Goal: Information Seeking & Learning: Learn about a topic

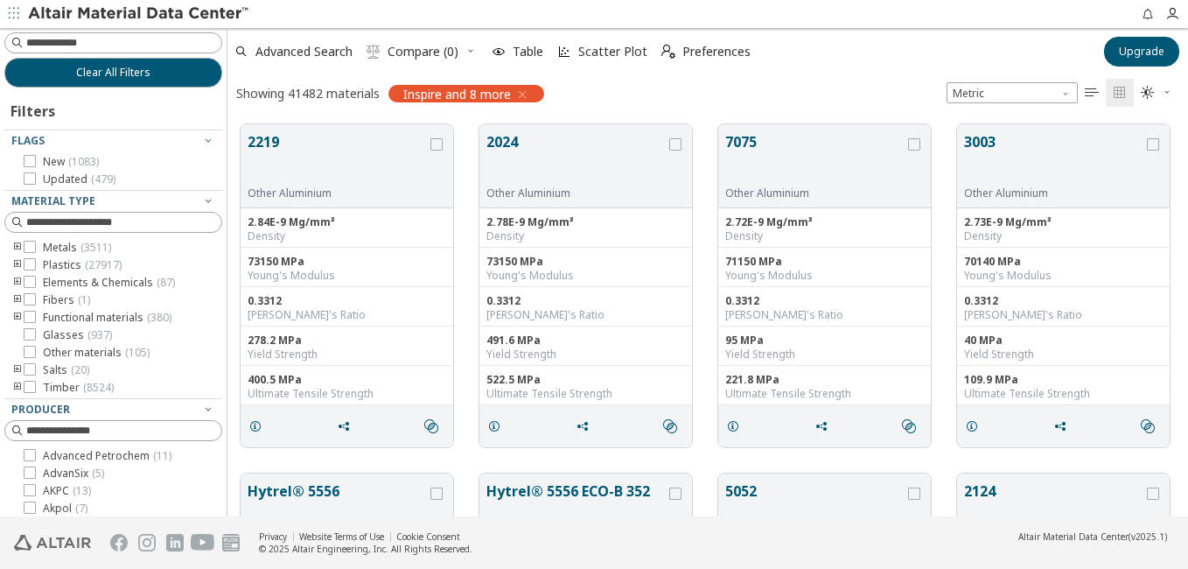
click at [18, 246] on icon "toogle group" at bounding box center [17, 248] width 12 height 14
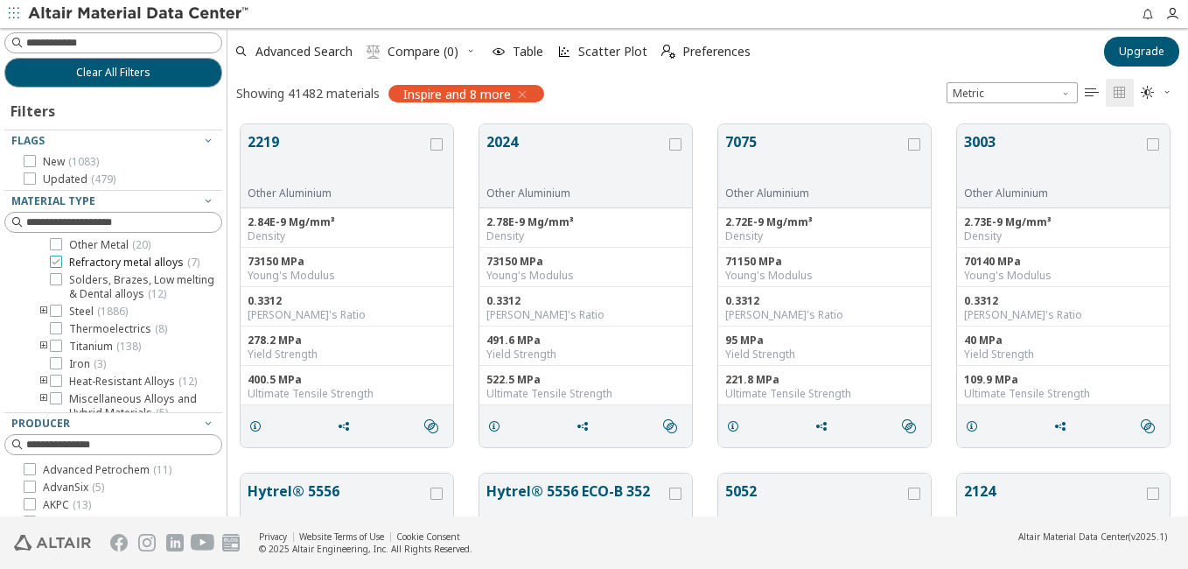
scroll to position [262, 0]
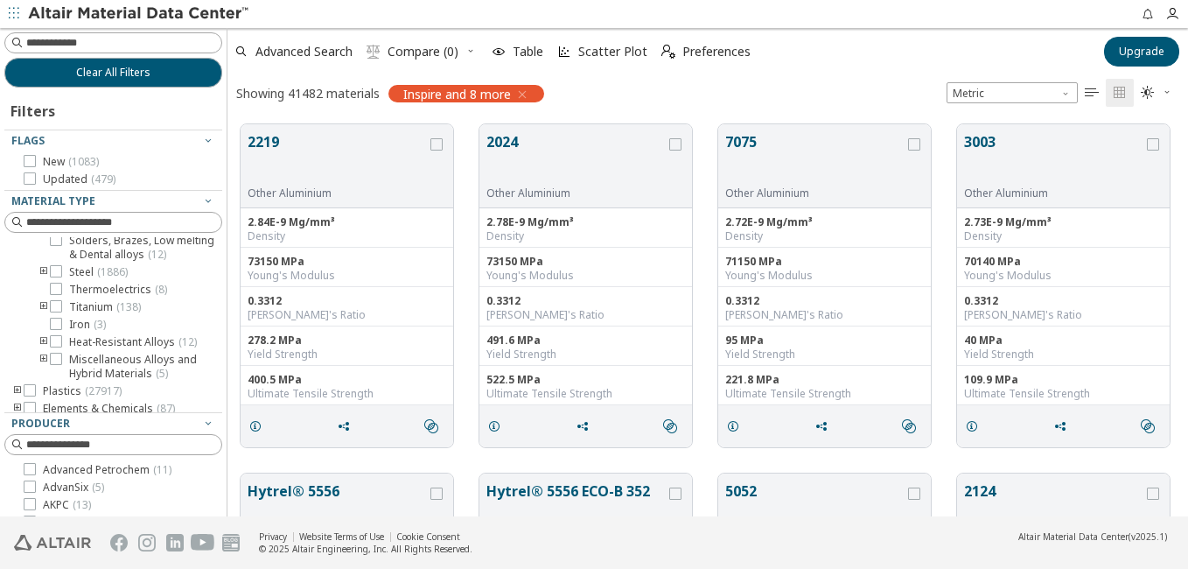
click at [38, 279] on icon "toogle group" at bounding box center [44, 272] width 12 height 14
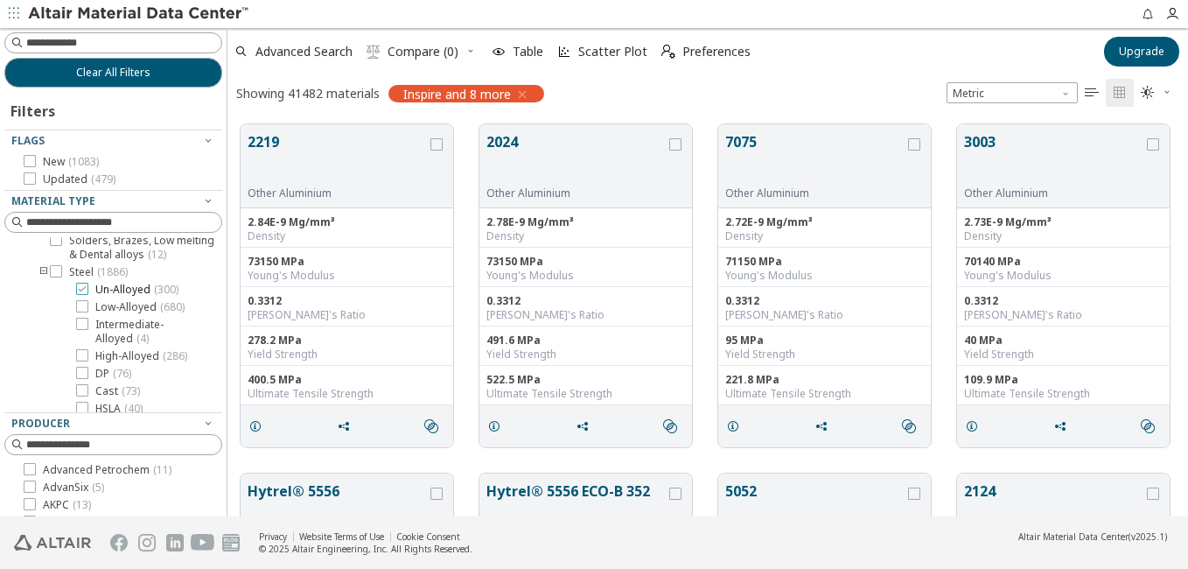
scroll to position [350, 0]
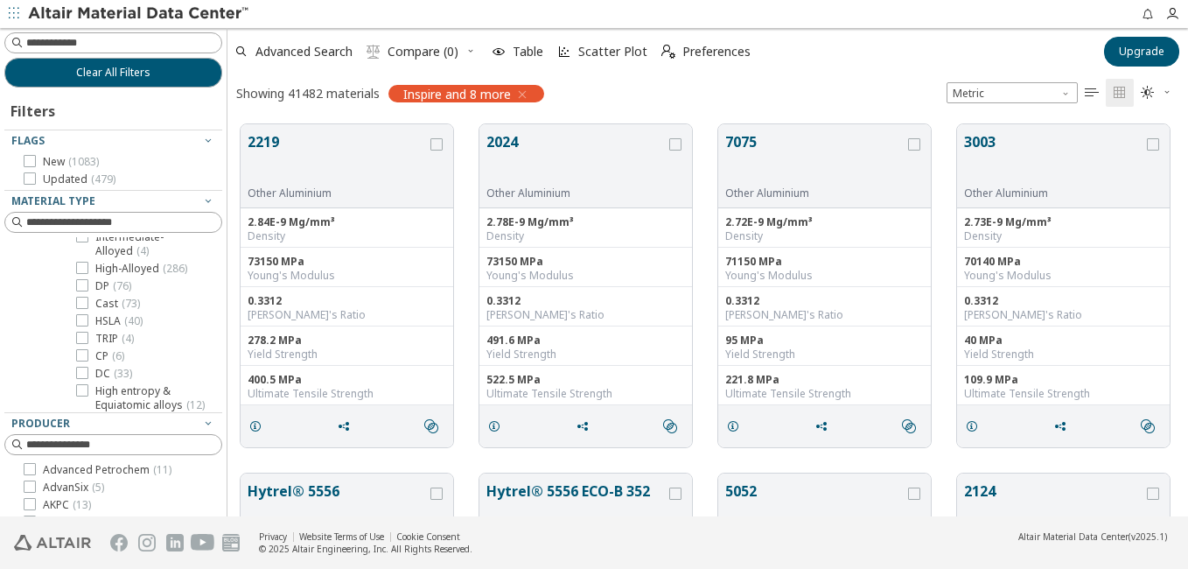
click at [115, 227] on span "Low-Alloyed ( 680 )" at bounding box center [139, 220] width 89 height 14
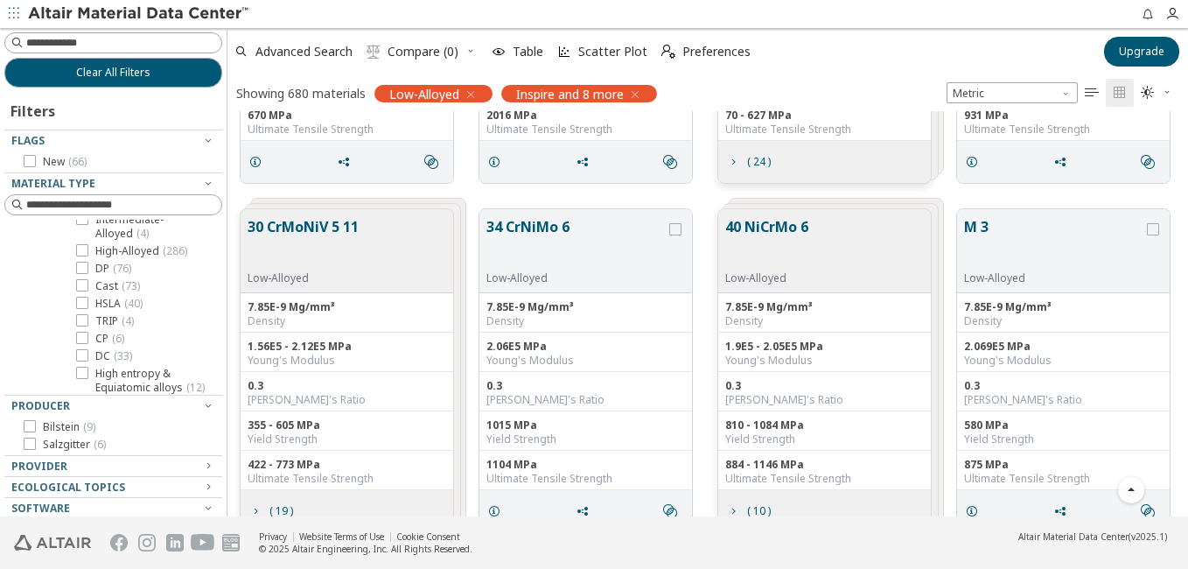
scroll to position [1312, 0]
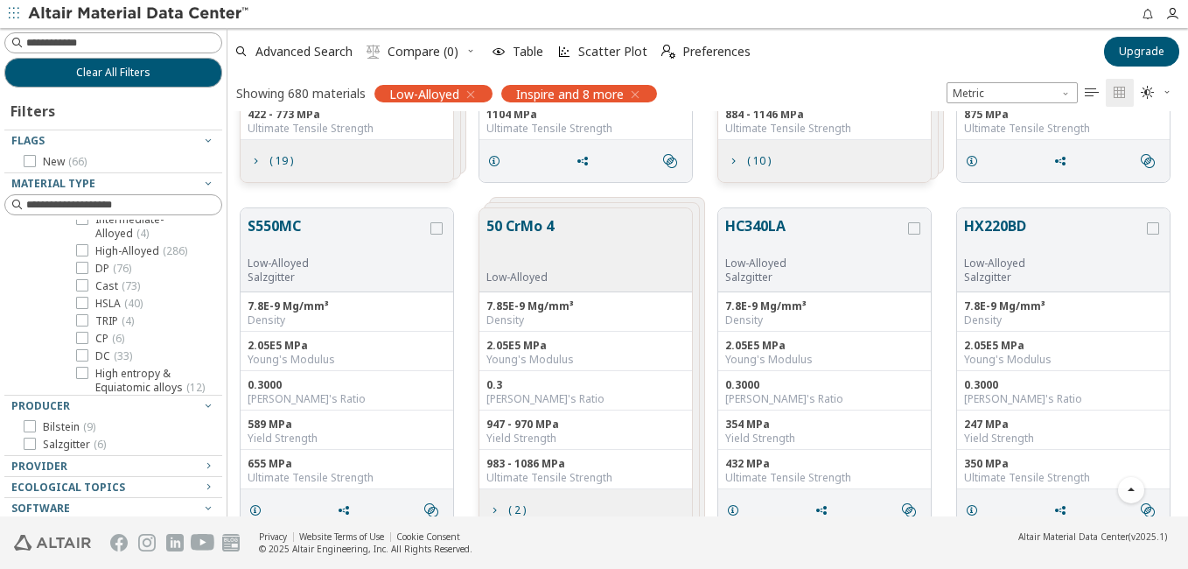
click at [85, 207] on icon at bounding box center [82, 201] width 12 height 12
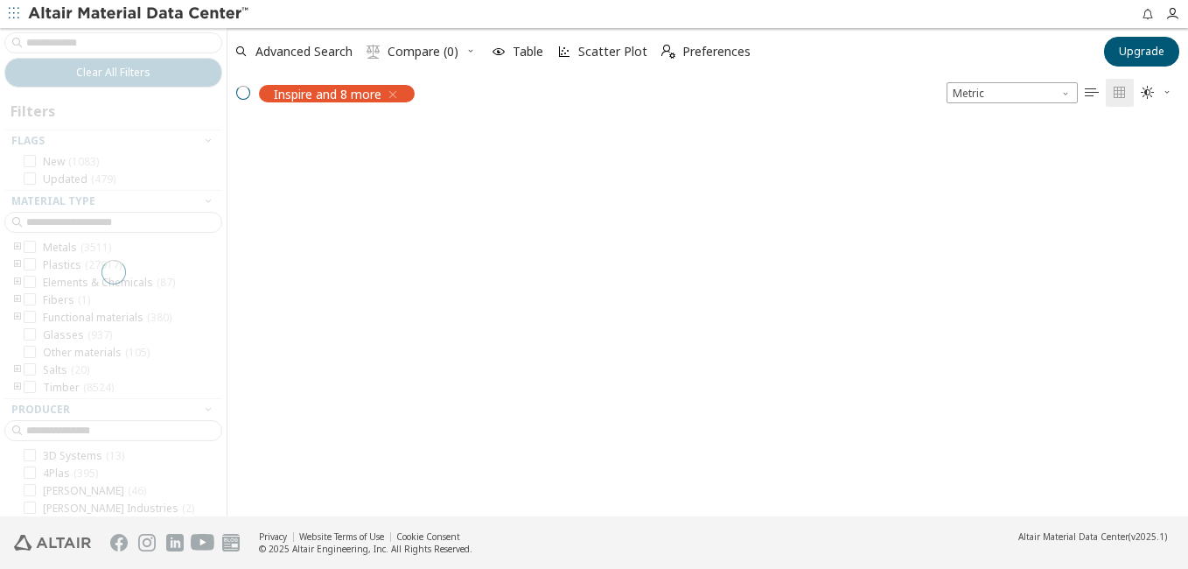
scroll to position [157, 0]
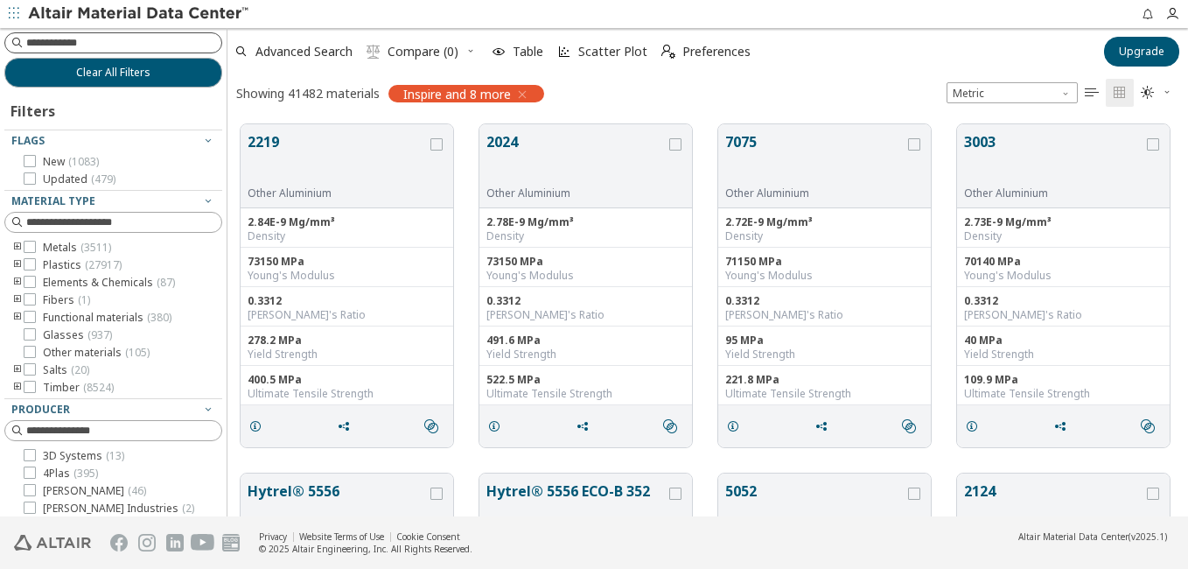
click at [113, 44] on input at bounding box center [123, 42] width 195 height 17
type input "****"
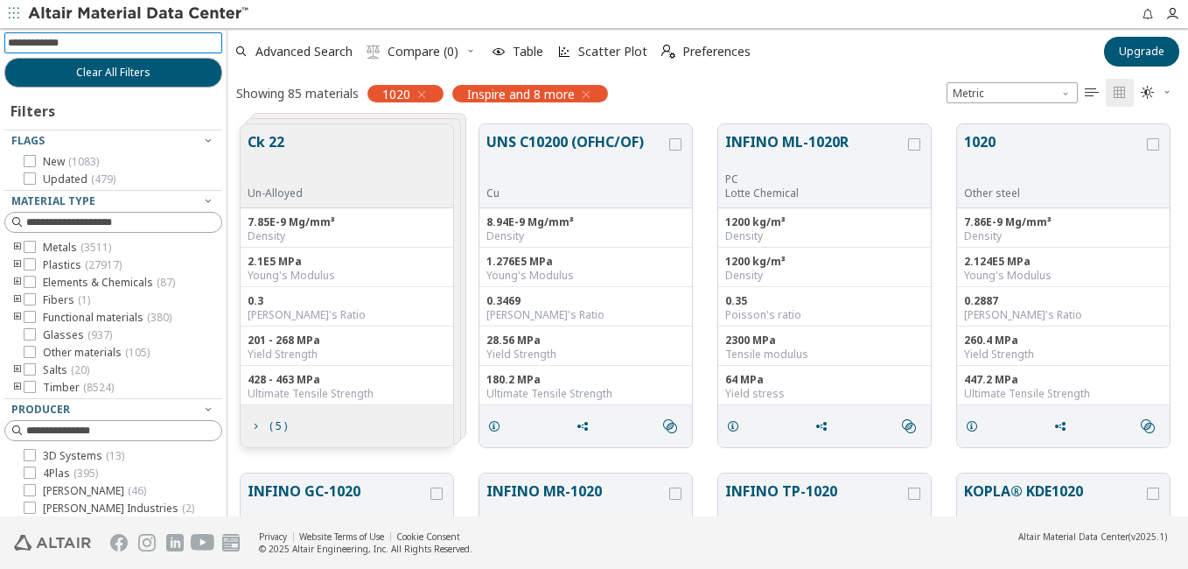
scroll to position [38, 0]
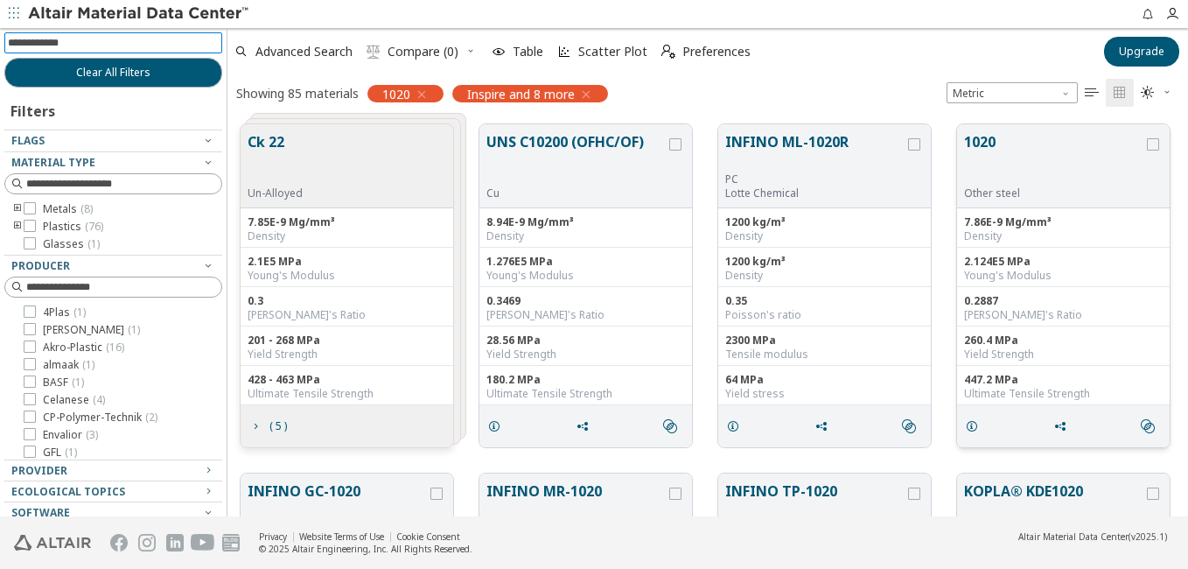
click at [1021, 142] on button "1020" at bounding box center [1053, 158] width 179 height 55
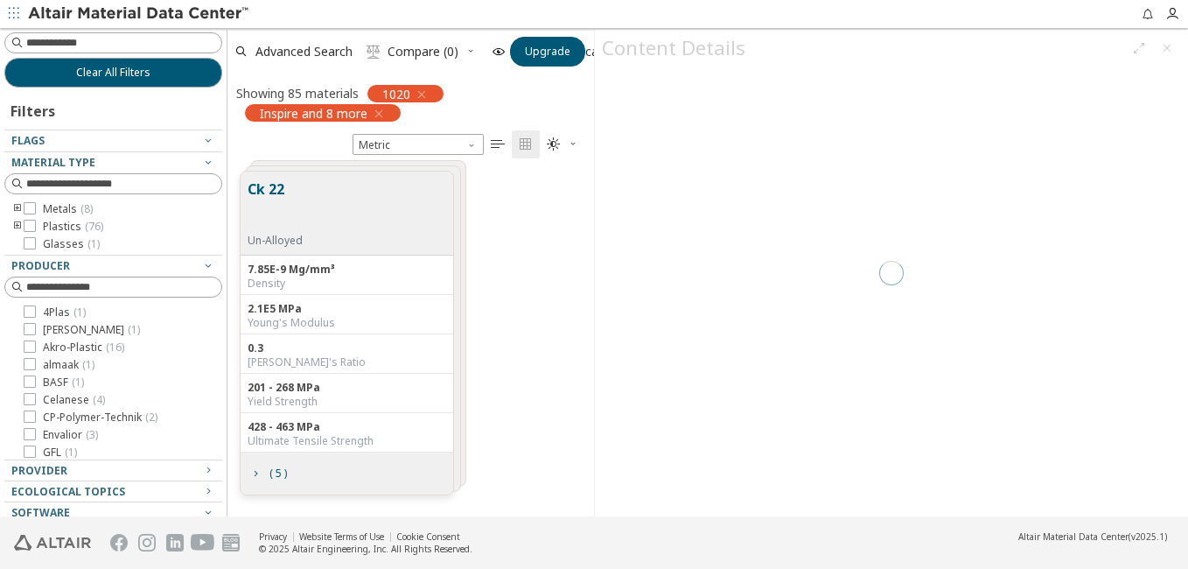
scroll to position [345, 353]
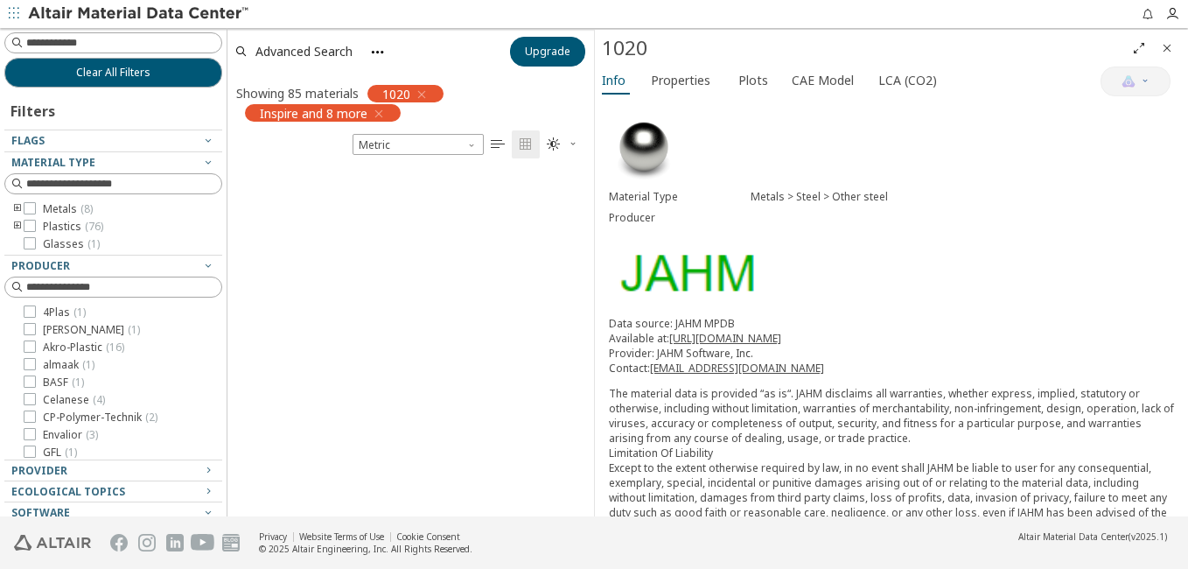
scroll to position [1044, 0]
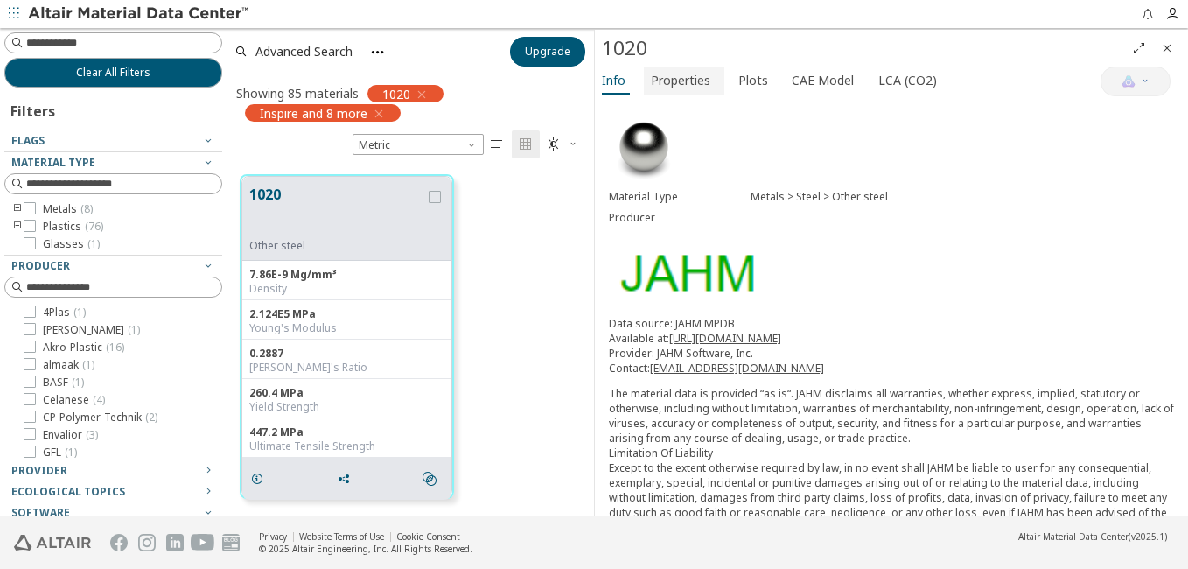
click at [694, 79] on span "Properties" at bounding box center [680, 80] width 59 height 28
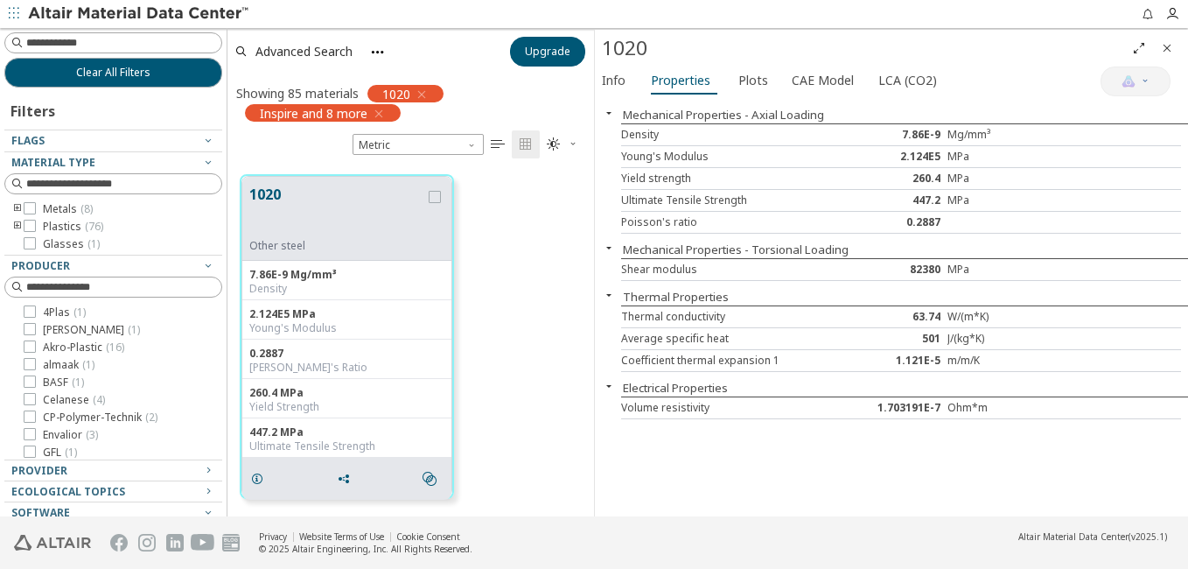
click at [1171, 41] on icon "Close" at bounding box center [1167, 48] width 14 height 14
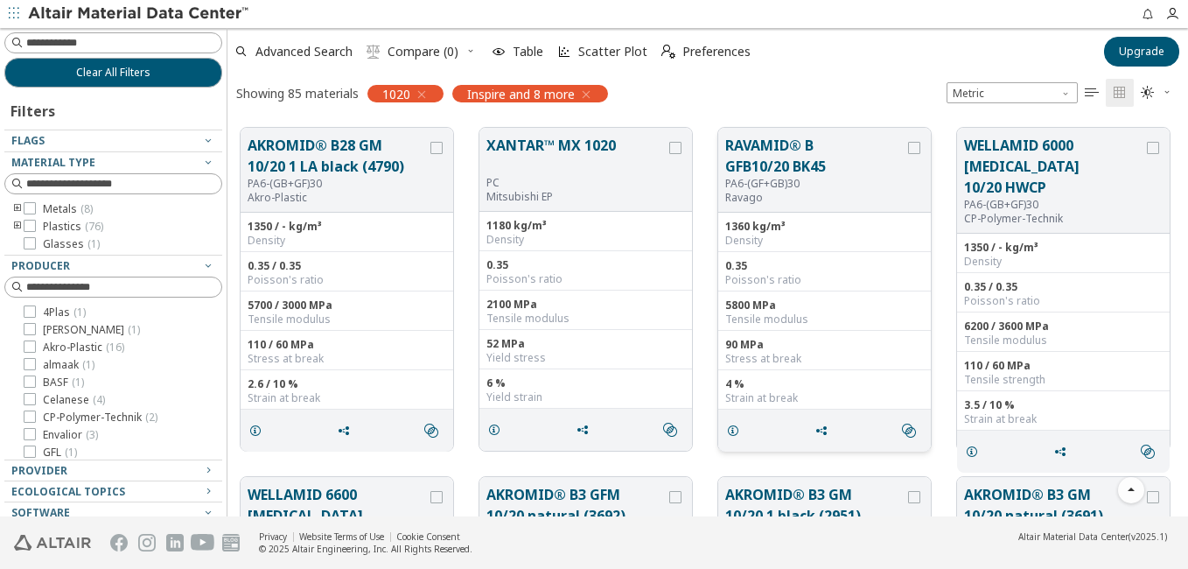
scroll to position [392, 947]
click at [141, 45] on input at bounding box center [115, 42] width 214 height 19
type input "****"
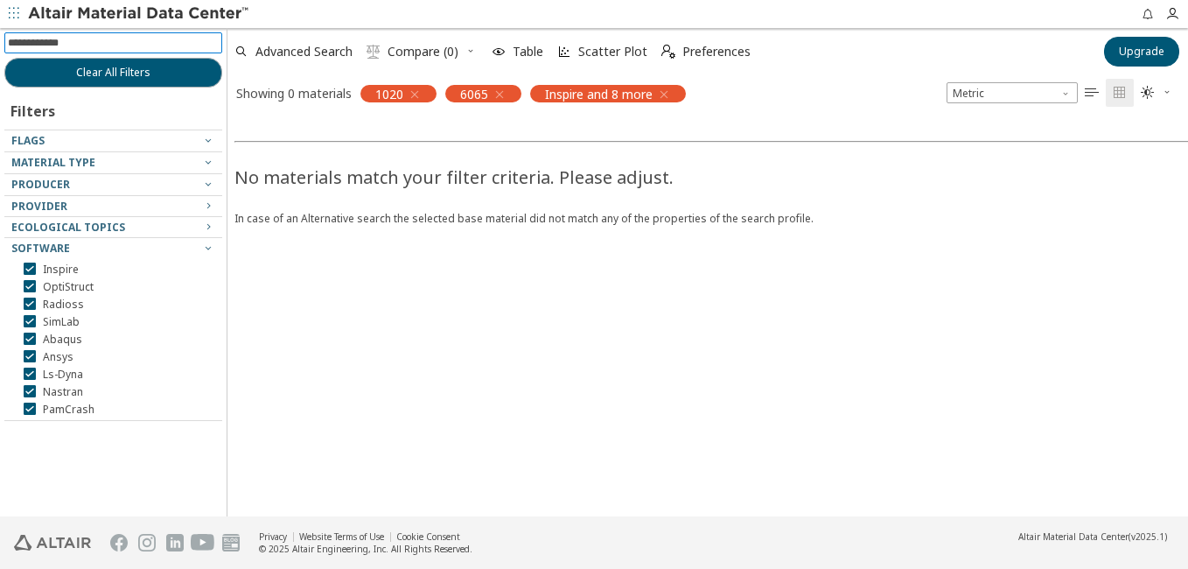
click at [156, 43] on input at bounding box center [115, 42] width 214 height 19
type input "****"
click at [155, 73] on button "Clear All Filters" at bounding box center [113, 73] width 218 height 30
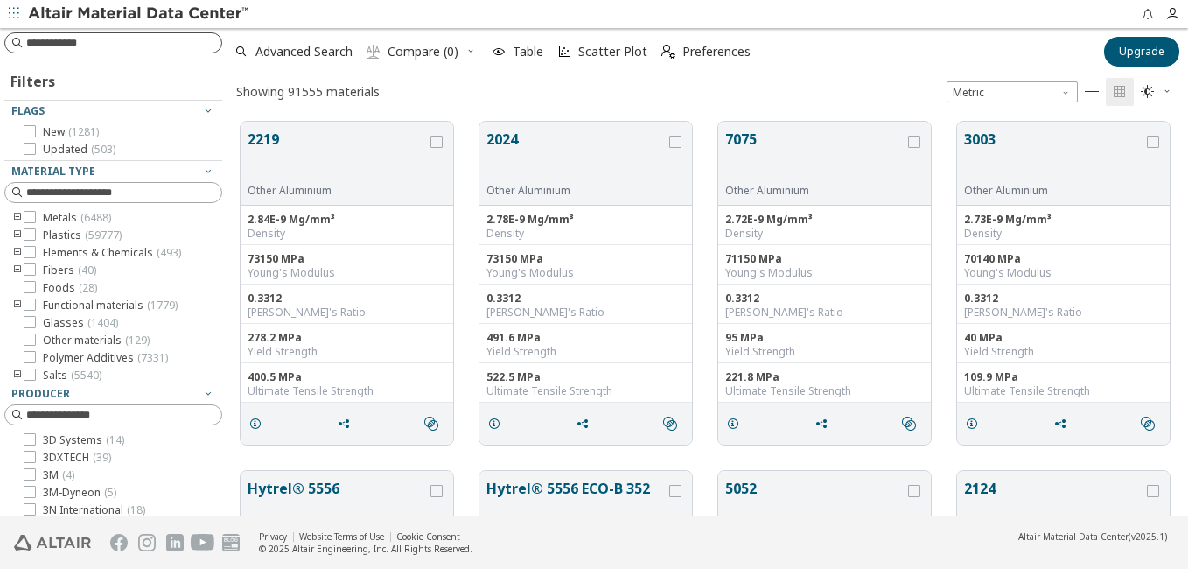
scroll to position [395, 947]
click at [174, 41] on input at bounding box center [123, 42] width 195 height 17
type input "****"
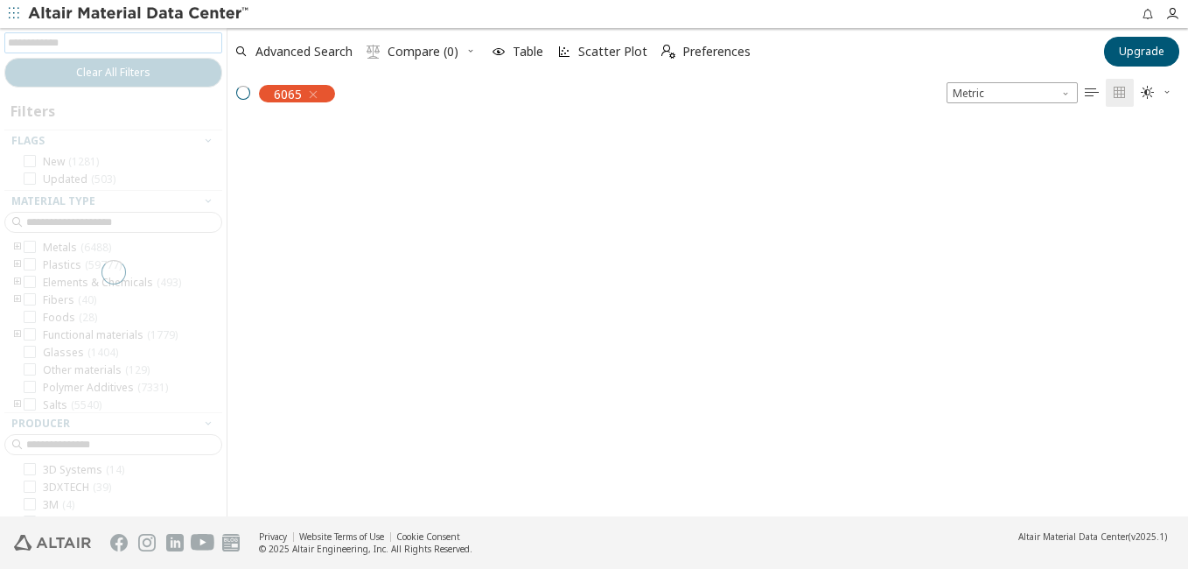
scroll to position [392, 947]
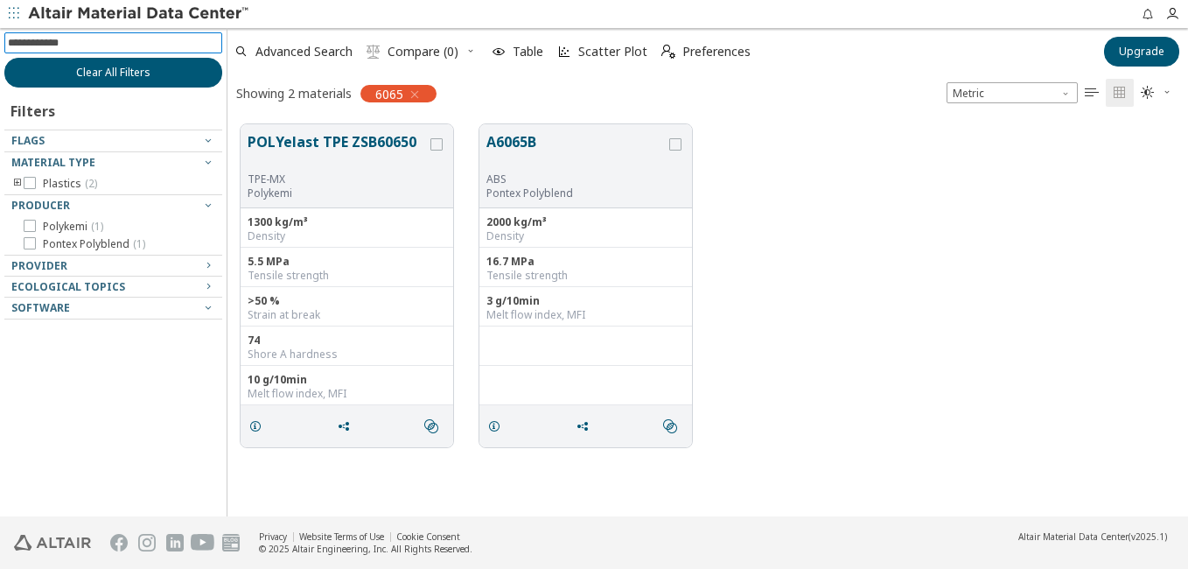
click at [142, 74] on span "Clear All Filters" at bounding box center [113, 73] width 74 height 14
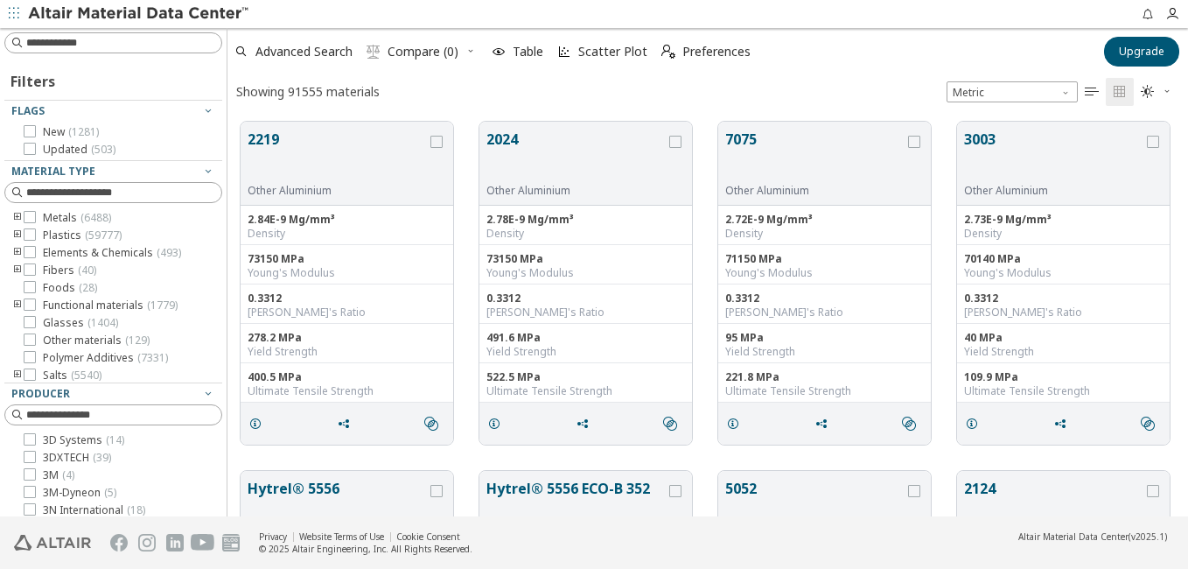
scroll to position [395, 947]
click at [19, 217] on icon "toogle group" at bounding box center [17, 218] width 12 height 14
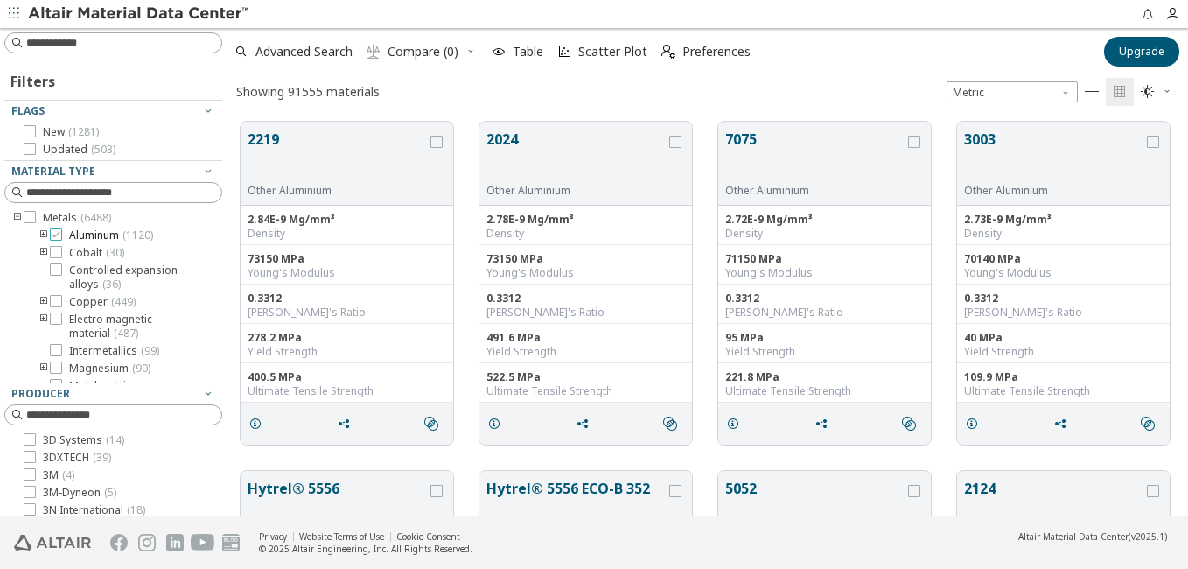
click at [59, 234] on icon at bounding box center [56, 234] width 12 height 12
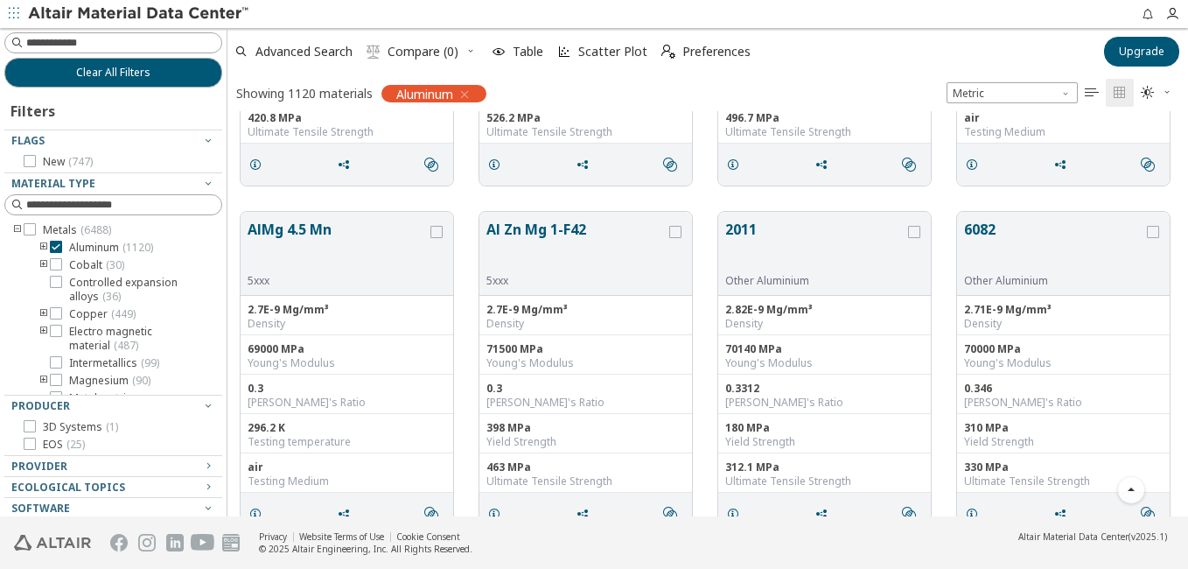
scroll to position [4112, 0]
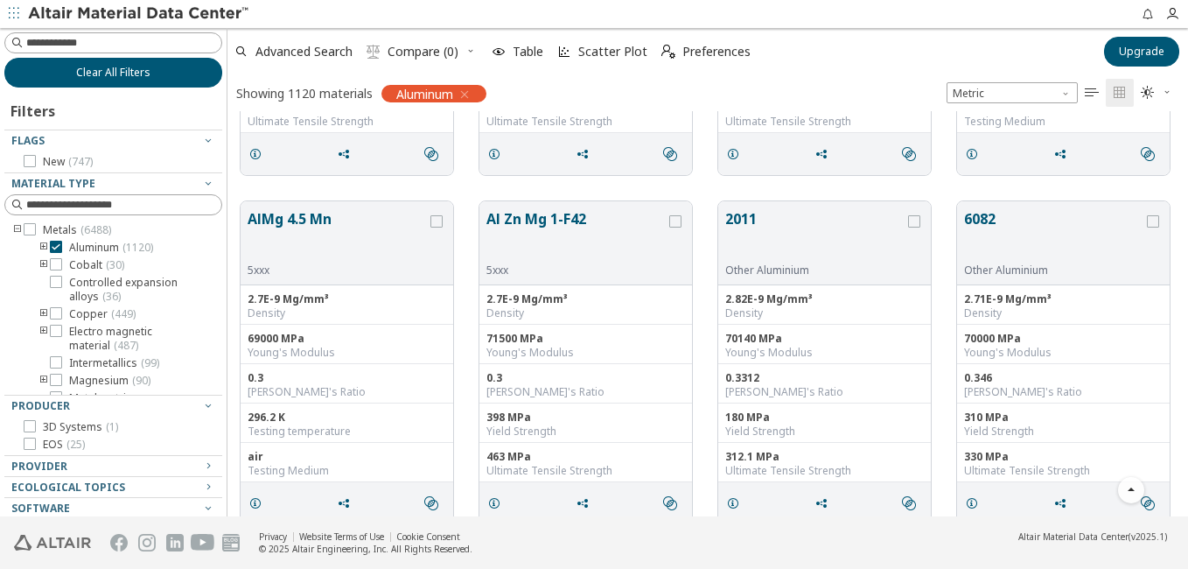
click at [129, 73] on span "Clear All Filters" at bounding box center [113, 73] width 74 height 14
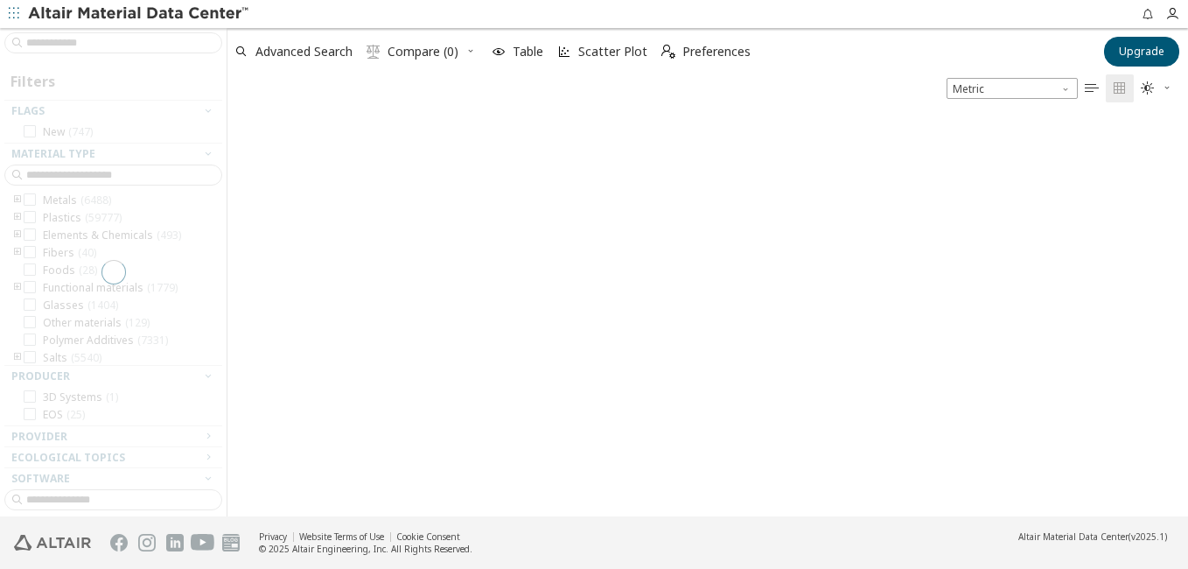
click at [122, 43] on div at bounding box center [113, 272] width 227 height 488
click at [122, 43] on input at bounding box center [123, 42] width 195 height 17
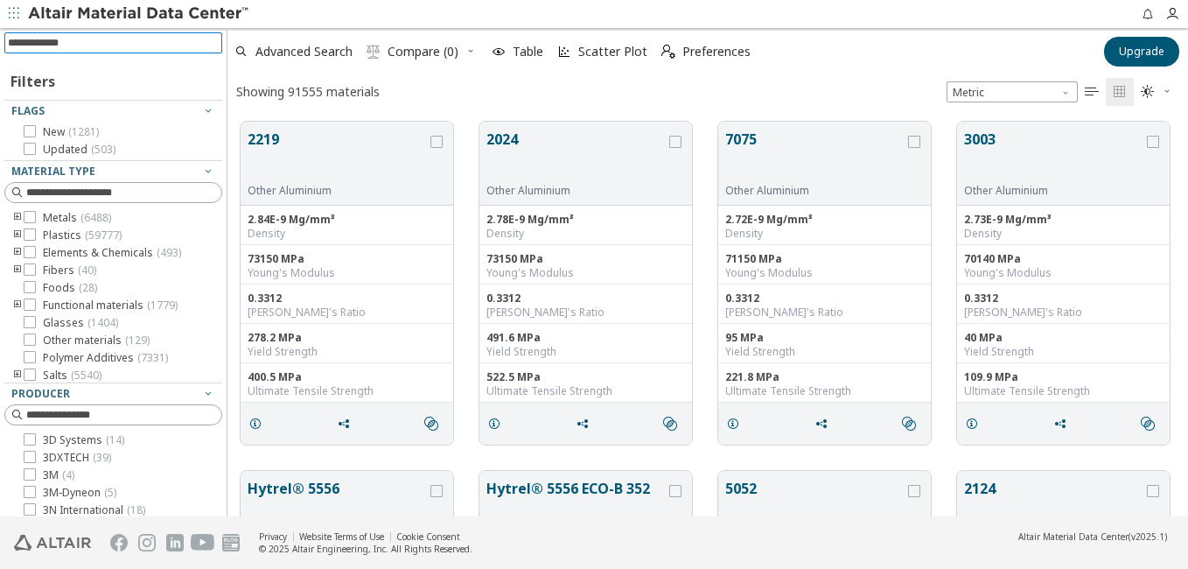
scroll to position [395, 947]
type input "****"
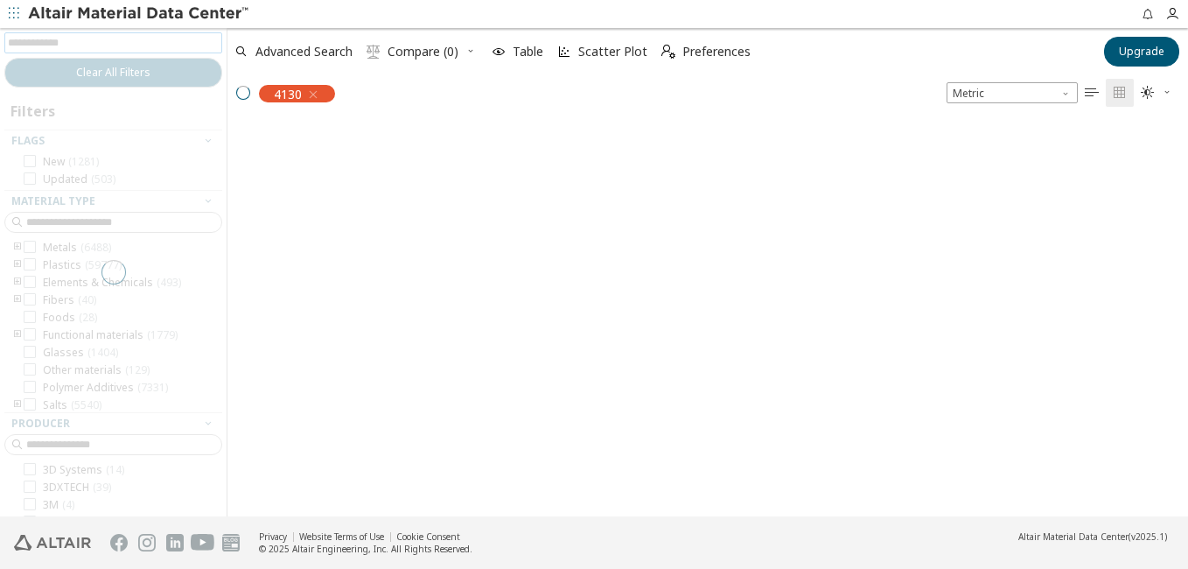
scroll to position [392, 947]
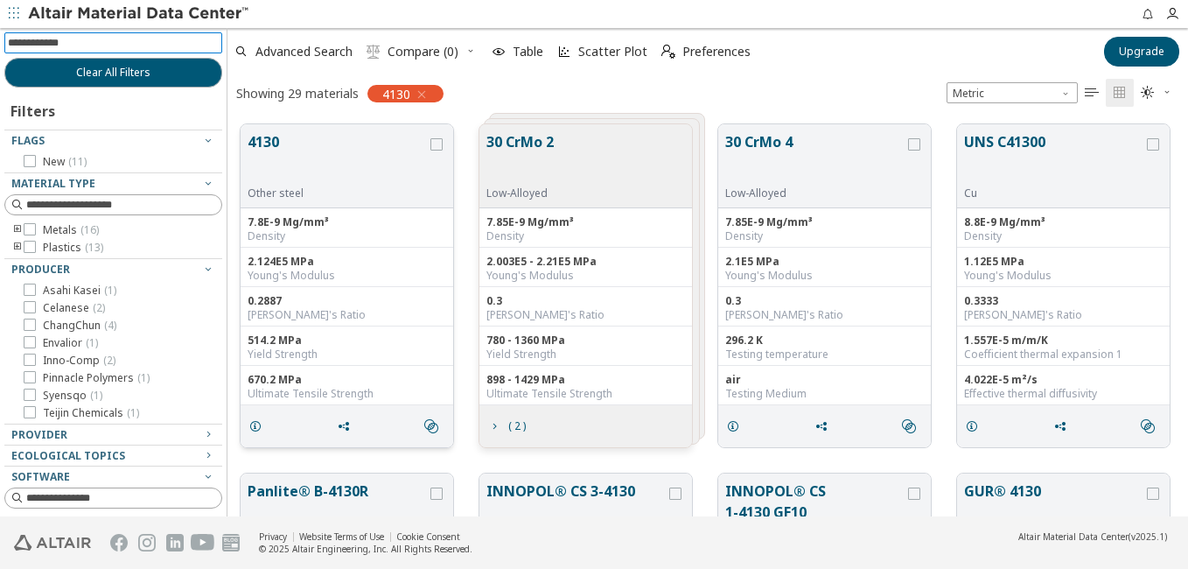
click at [298, 141] on button "4130" at bounding box center [337, 158] width 179 height 55
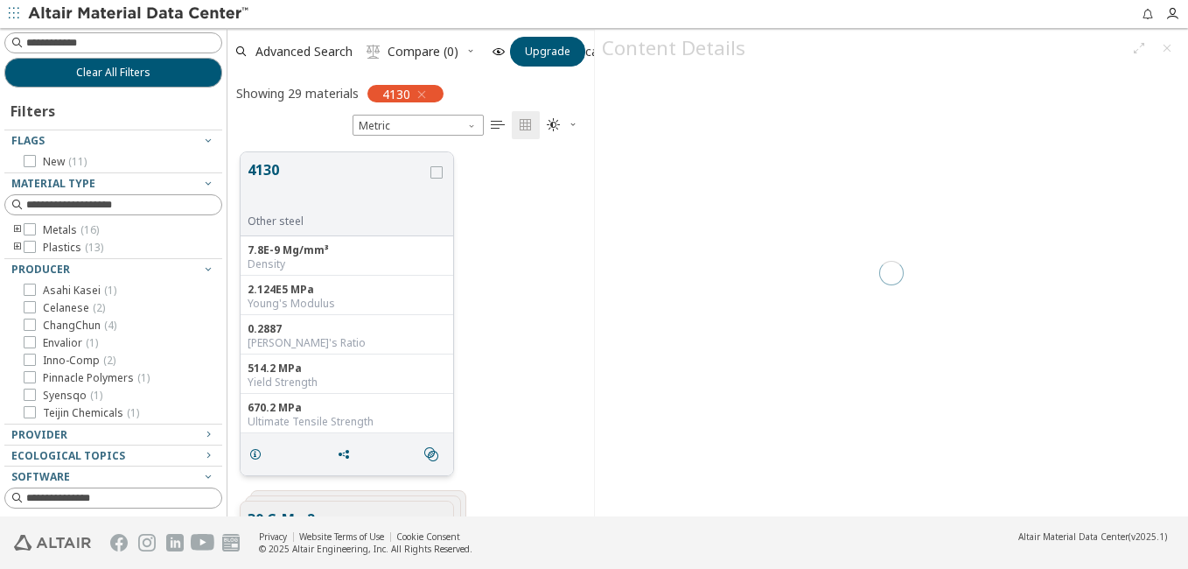
scroll to position [364, 353]
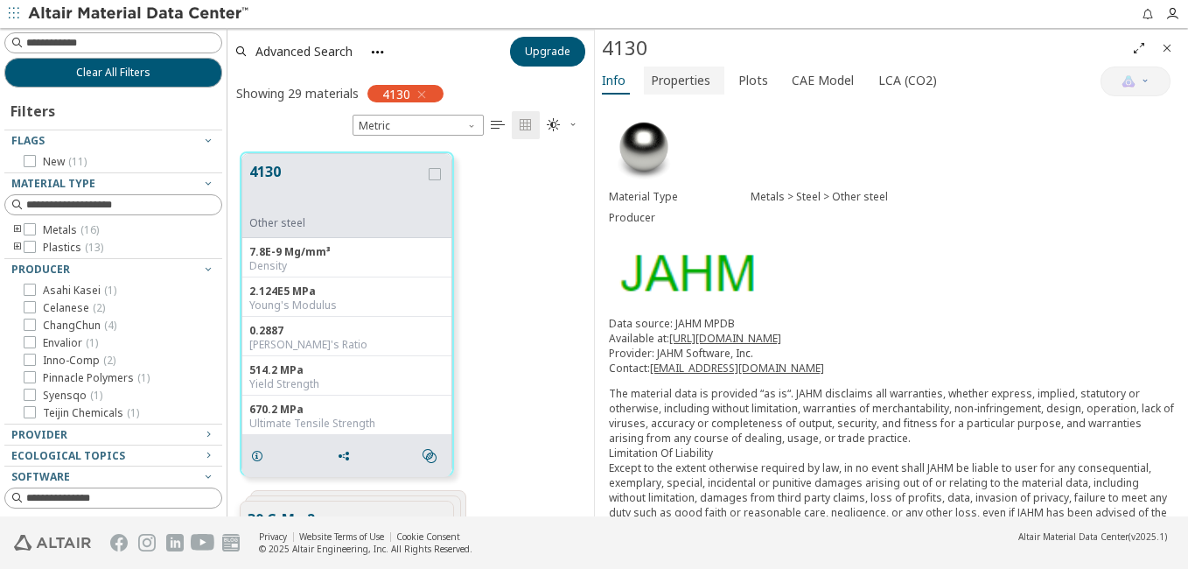
click at [700, 85] on span "Properties" at bounding box center [680, 80] width 59 height 28
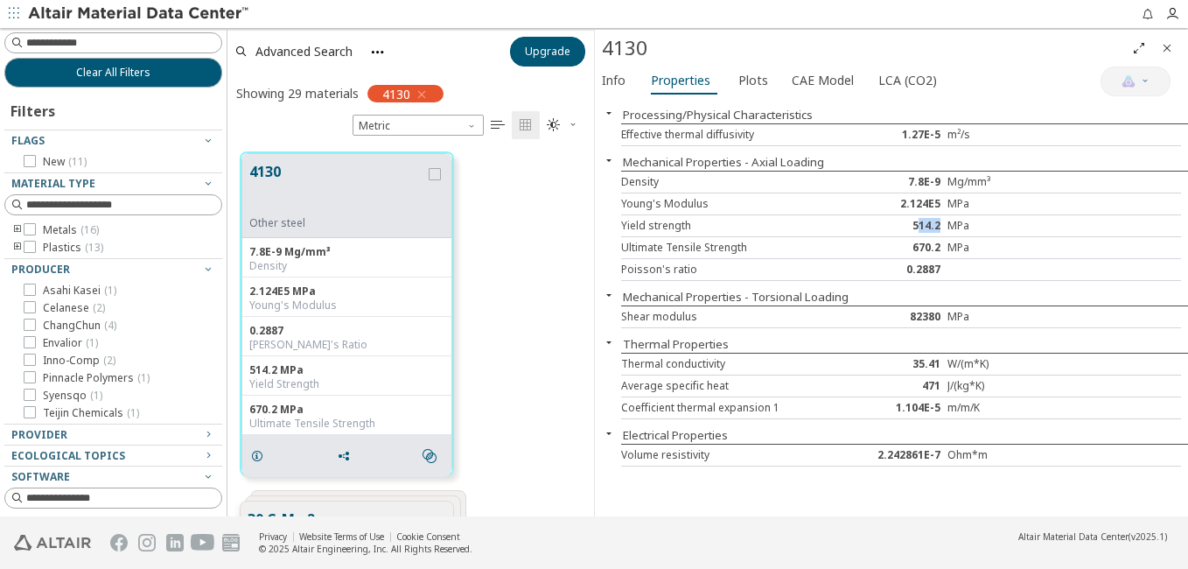
drag, startPoint x: 920, startPoint y: 226, endPoint x: 946, endPoint y: 219, distance: 26.3
click at [946, 219] on div "514.2" at bounding box center [902, 226] width 94 height 14
drag, startPoint x: 946, startPoint y: 219, endPoint x: 884, endPoint y: 224, distance: 62.3
click at [884, 224] on div "514.2" at bounding box center [902, 226] width 94 height 14
drag, startPoint x: 927, startPoint y: 225, endPoint x: 954, endPoint y: 228, distance: 26.5
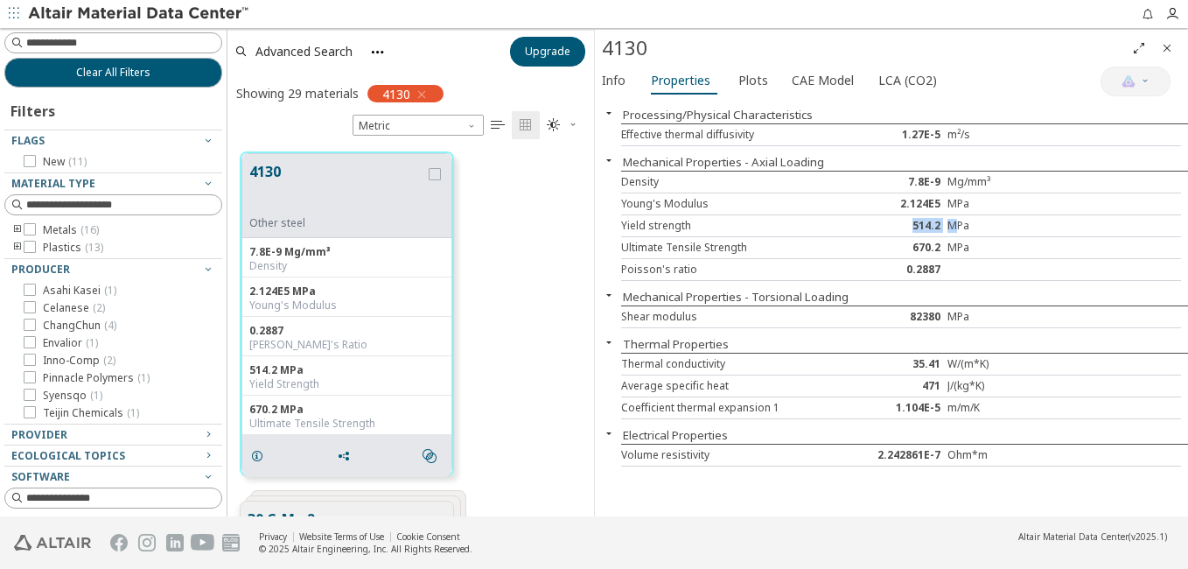
click at [954, 228] on div "Yield strength 514.2 MPa" at bounding box center [901, 226] width 560 height 22
drag, startPoint x: 954, startPoint y: 228, endPoint x: 935, endPoint y: 245, distance: 24.8
click at [937, 244] on div "670.2" at bounding box center [902, 248] width 94 height 14
drag, startPoint x: 920, startPoint y: 242, endPoint x: 952, endPoint y: 242, distance: 31.5
click at [952, 242] on div "Ultimate Tensile Strength 670.2 MPa" at bounding box center [901, 248] width 560 height 22
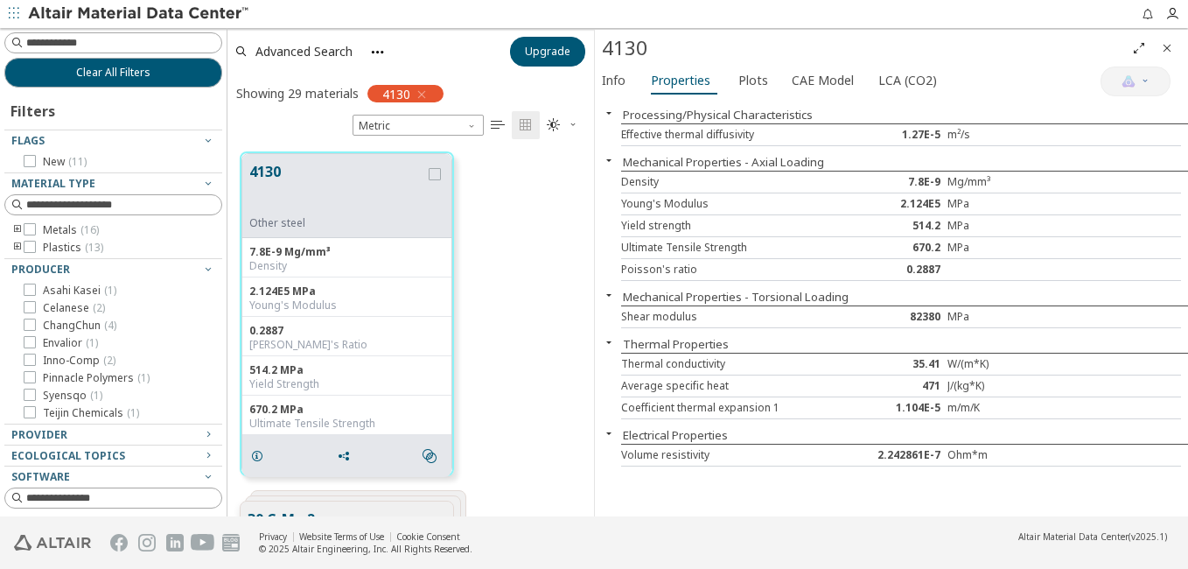
drag, startPoint x: 952, startPoint y: 242, endPoint x: 898, endPoint y: 268, distance: 59.1
click at [898, 268] on div "0.2887" at bounding box center [902, 269] width 94 height 14
click at [821, 85] on span "CAE Model" at bounding box center [823, 80] width 62 height 28
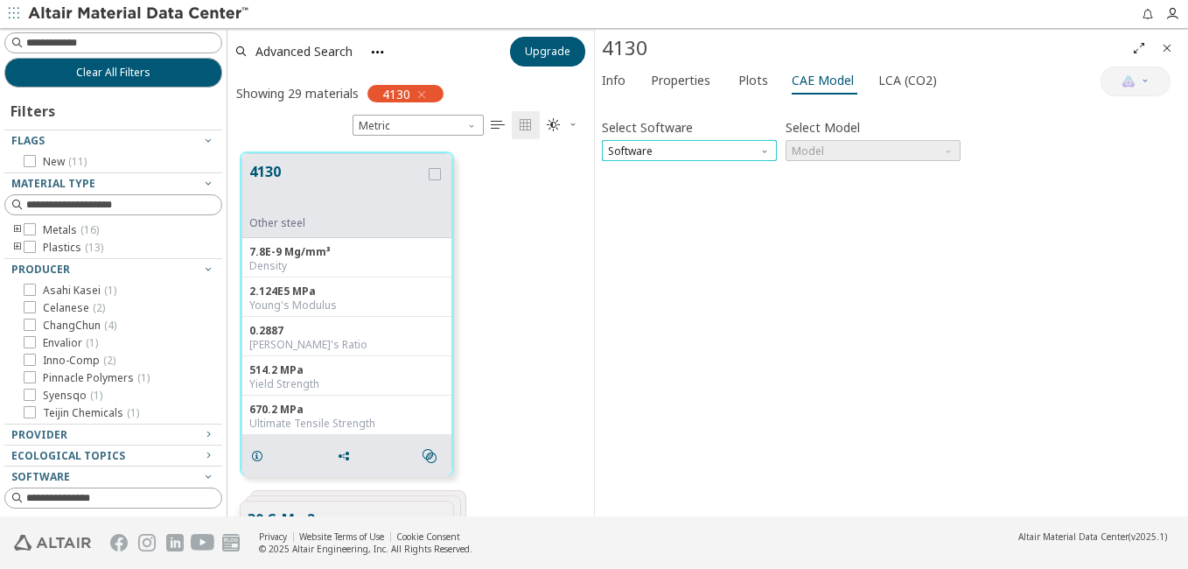
click at [757, 150] on span "Software" at bounding box center [689, 150] width 175 height 21
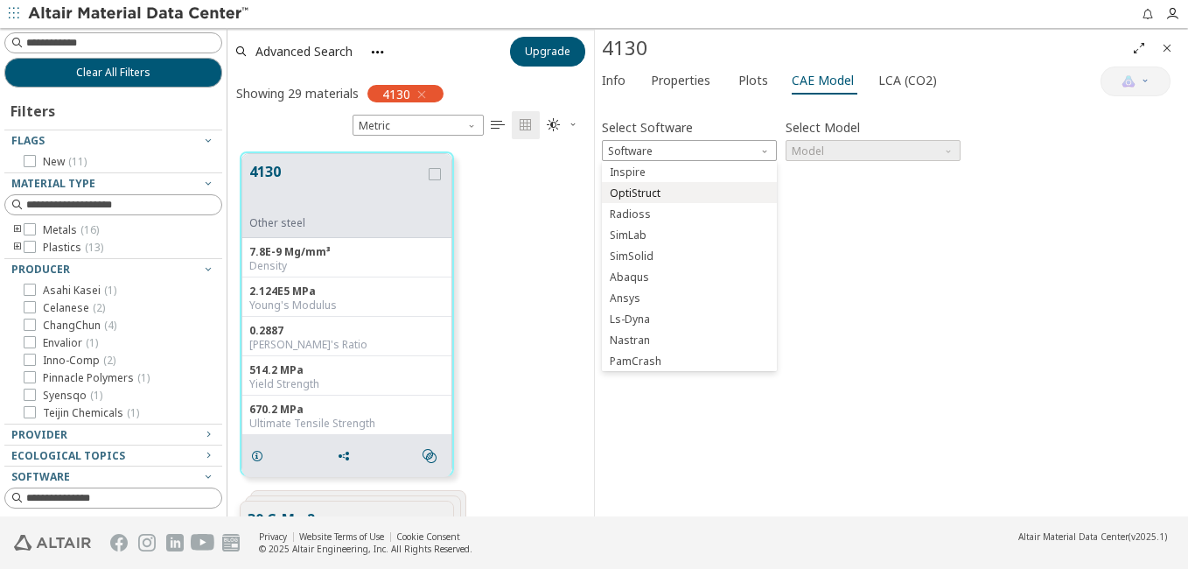
click at [717, 191] on span "OptiStruct" at bounding box center [689, 193] width 161 height 12
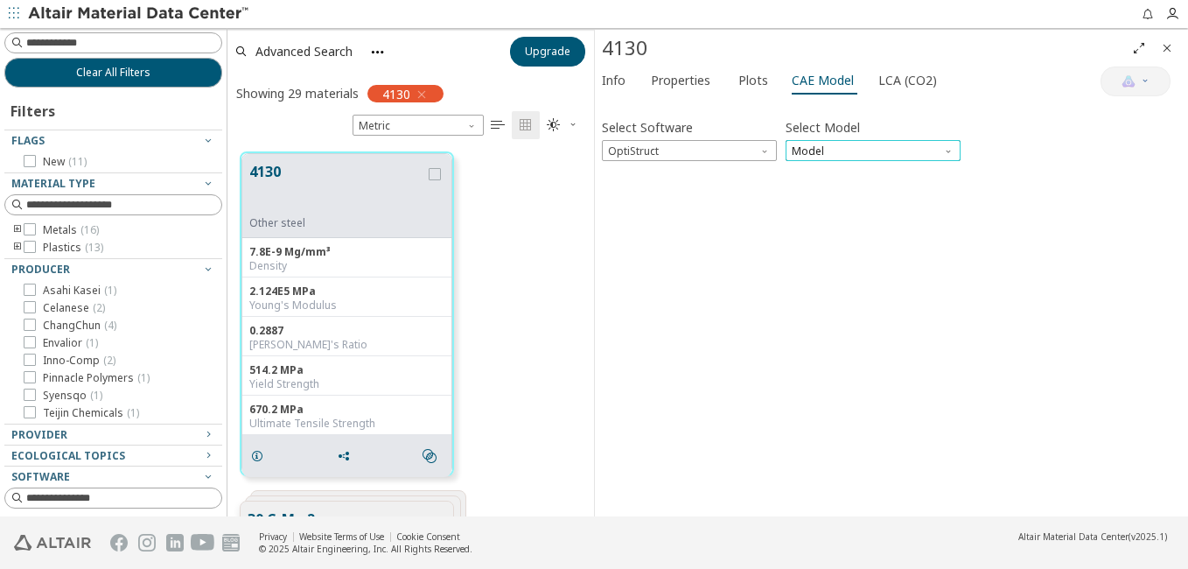
click at [851, 154] on span "Model" at bounding box center [873, 150] width 175 height 21
click at [844, 171] on span "Mat1" at bounding box center [873, 172] width 161 height 12
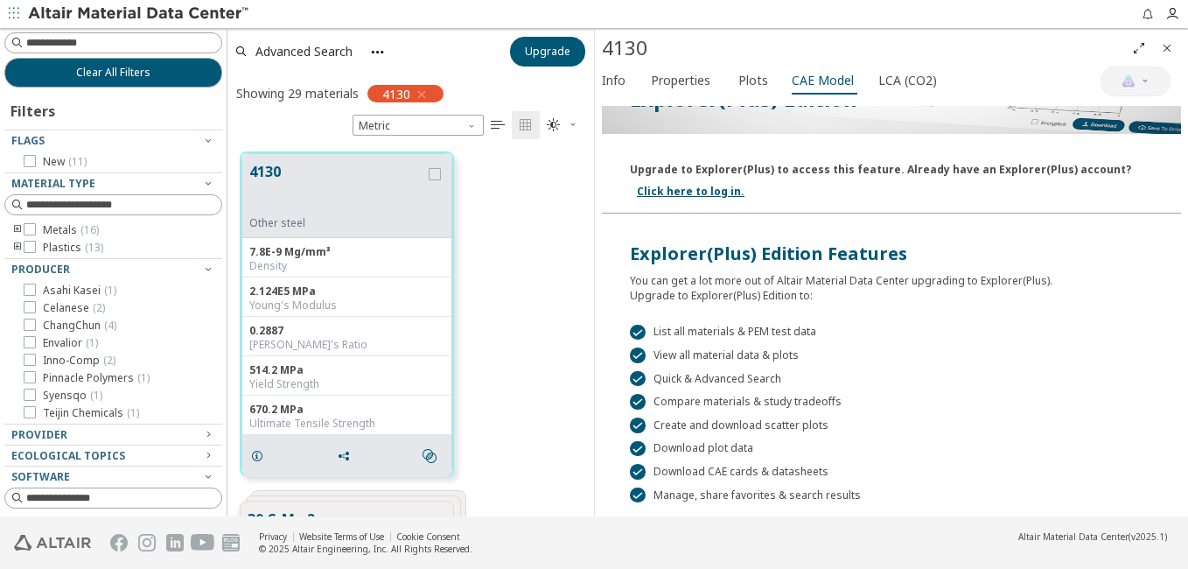
scroll to position [115, 0]
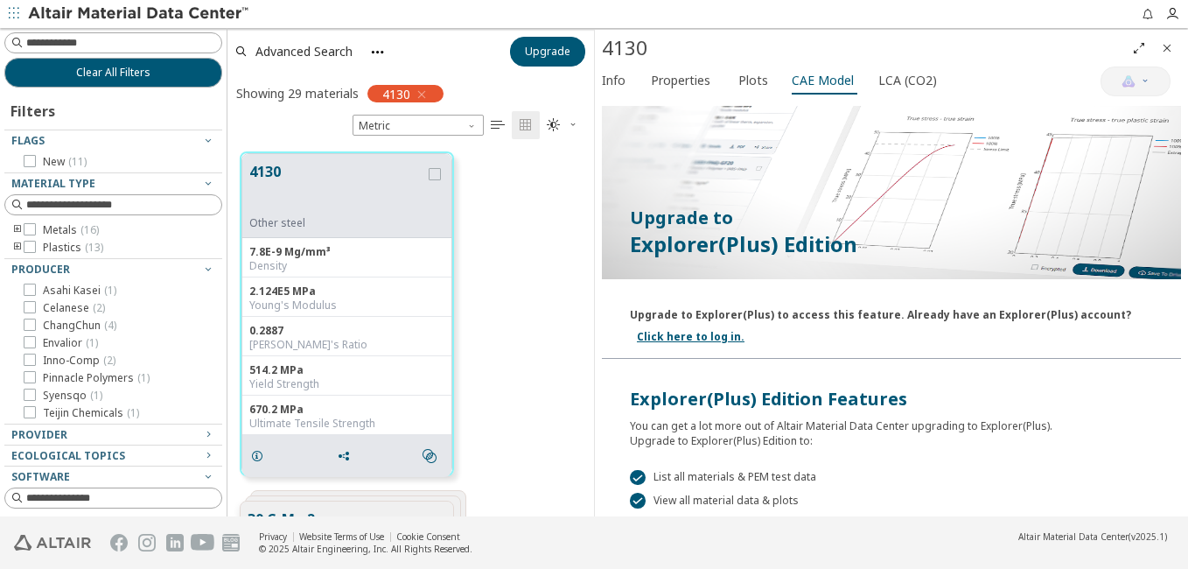
click at [736, 409] on div "Explorer(Plus) Edition Features" at bounding box center [891, 399] width 523 height 24
click at [64, 10] on img at bounding box center [139, 13] width 223 height 17
